Goal: Check status

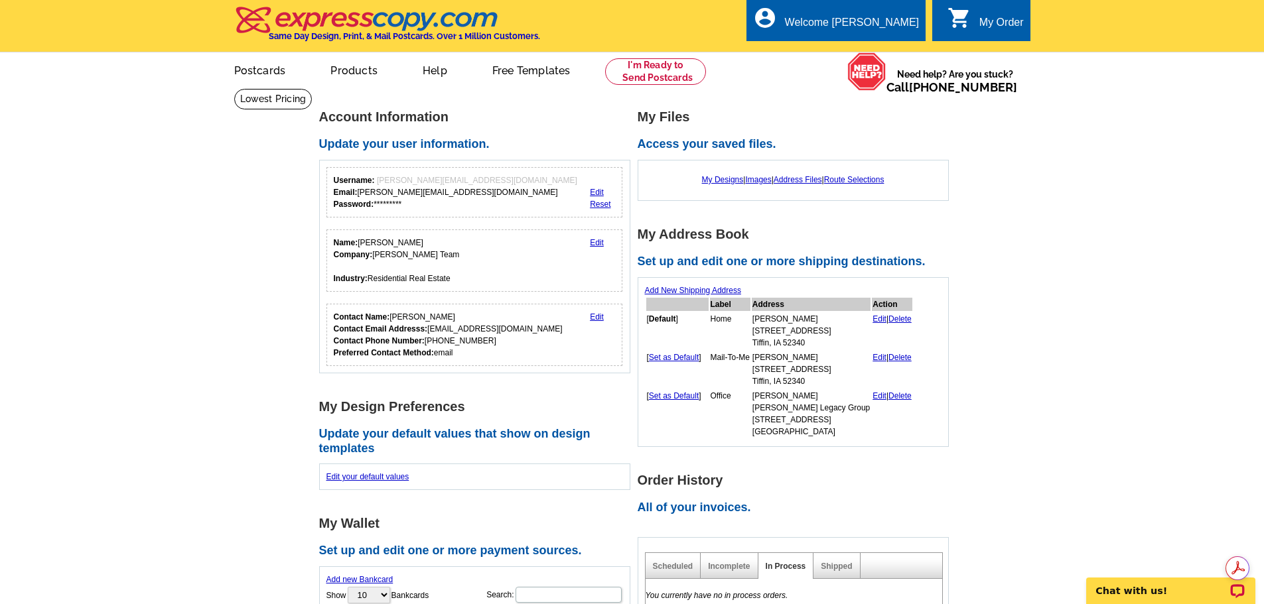
click at [843, 560] on div "Shipped" at bounding box center [836, 566] width 46 height 26
click at [844, 563] on link "Shipped" at bounding box center [835, 566] width 31 height 9
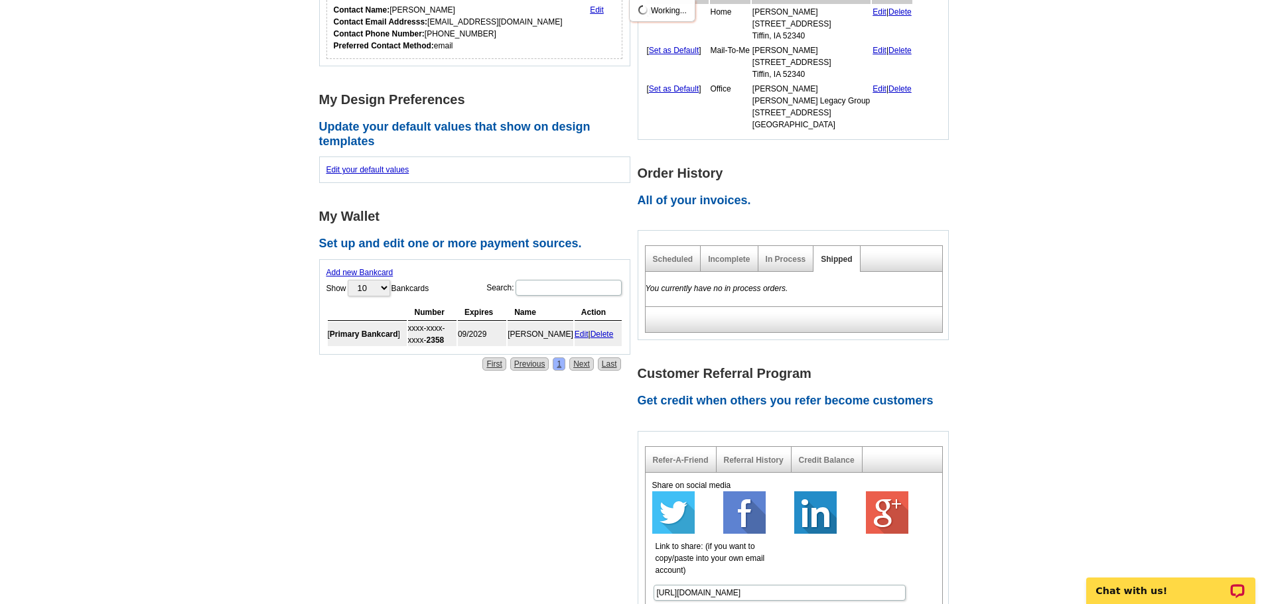
scroll to position [332, 0]
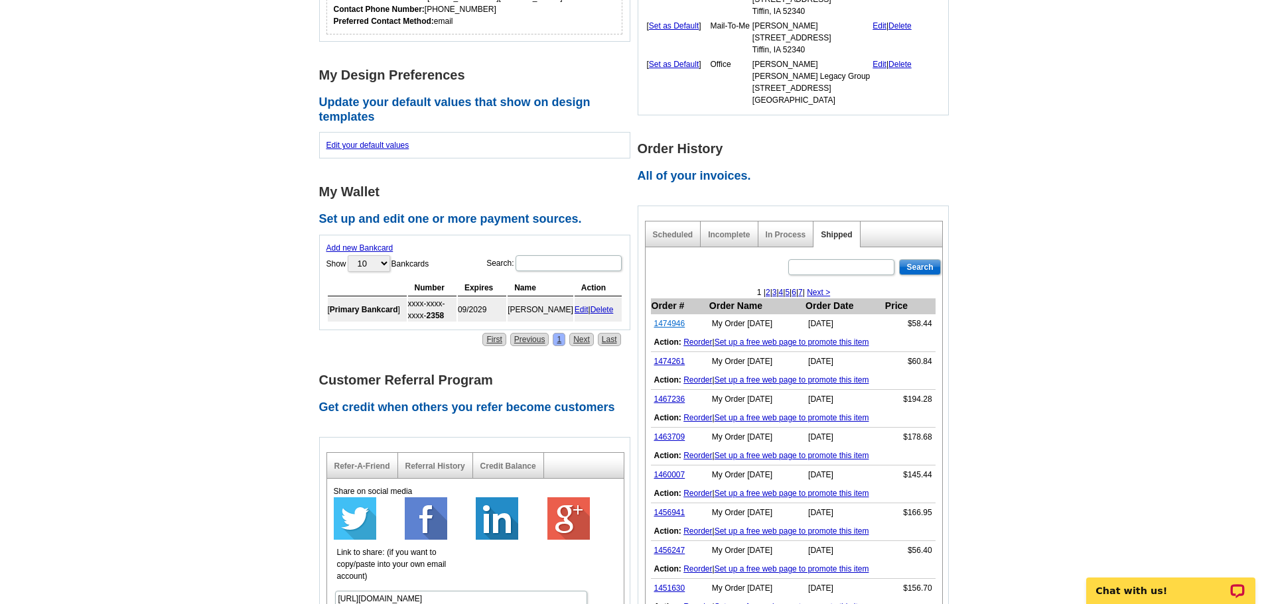
click at [677, 324] on link "1474946" at bounding box center [669, 323] width 31 height 9
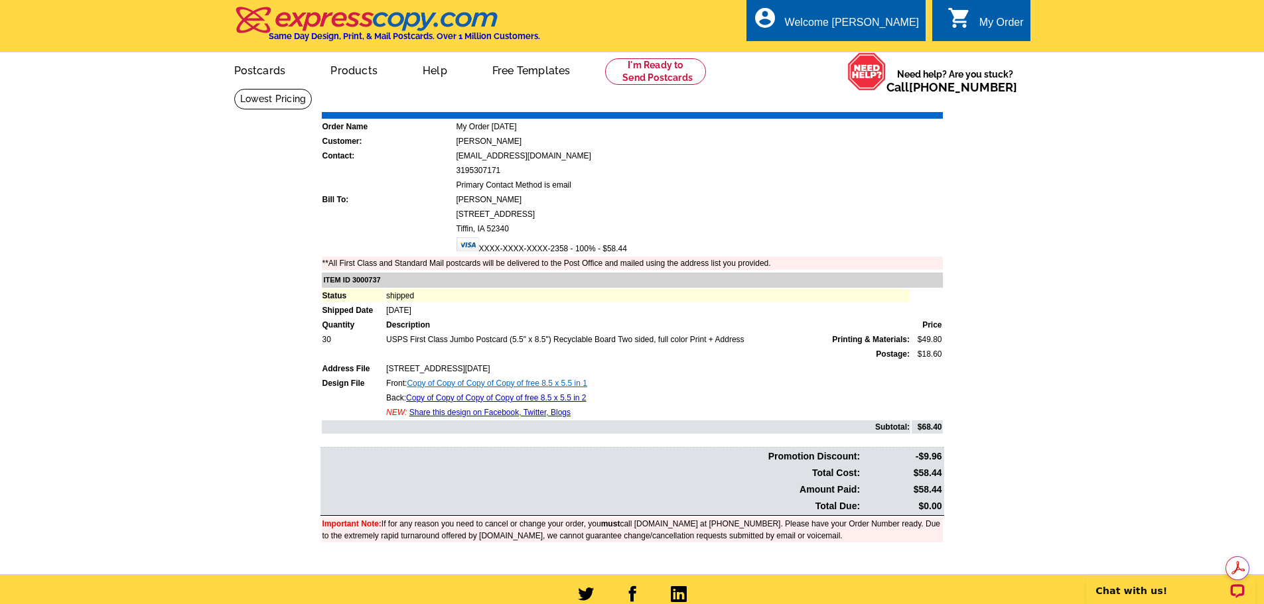
click at [524, 384] on link "Copy of Copy of Copy of Copy of free 8.5 x 5.5 in 1" at bounding box center [497, 383] width 180 height 9
click at [900, 101] on link "Print Invoice" at bounding box center [908, 102] width 69 height 11
click at [879, 14] on div "account_circle Welcome [PERSON_NAME] My Account Logout" at bounding box center [835, 20] width 179 height 42
click at [895, 78] on link "Logout" at bounding box center [897, 75] width 34 height 12
